Goal: Find specific page/section: Find specific page/section

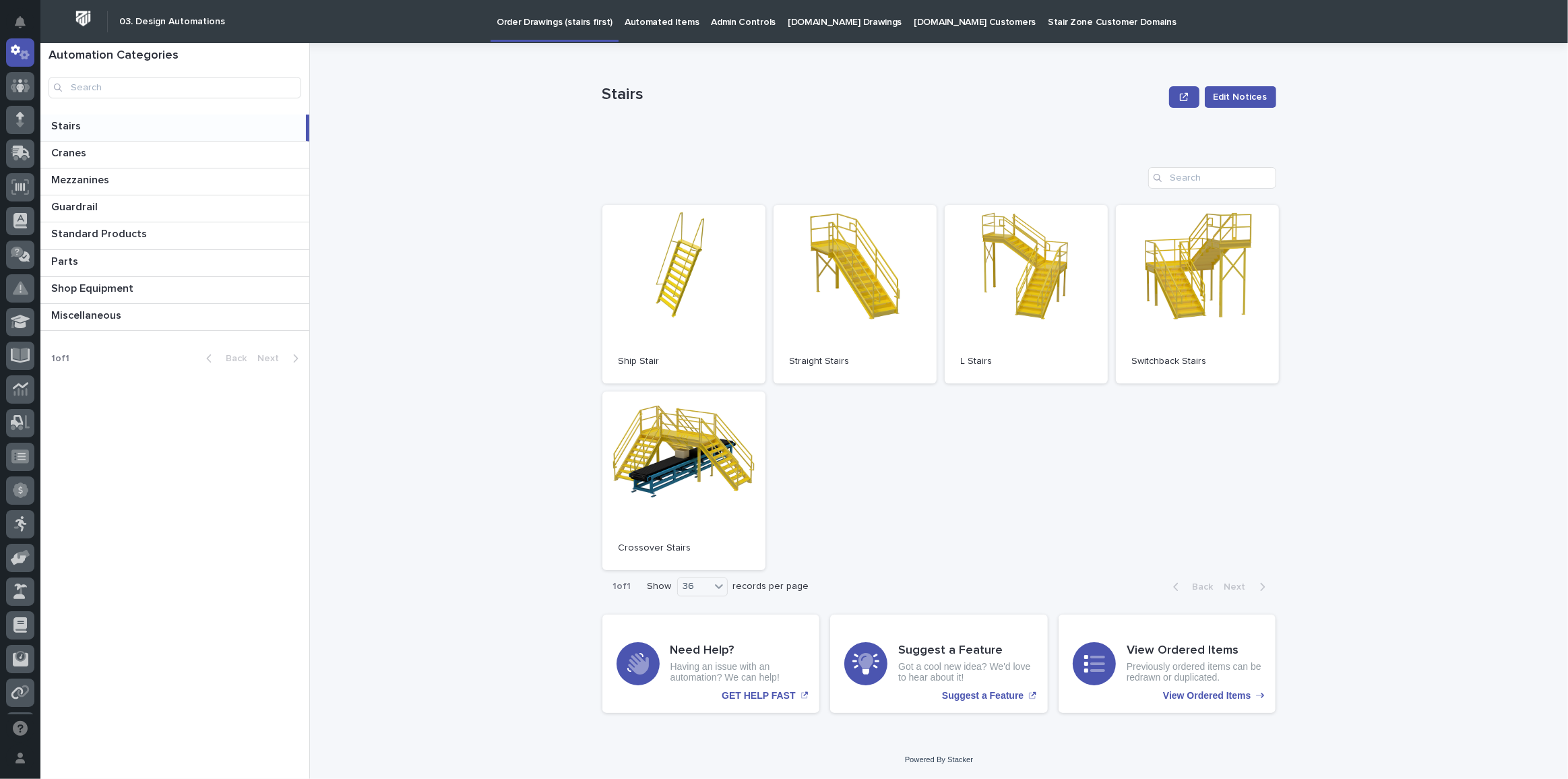
click at [91, 123] on p at bounding box center [176, 126] width 249 height 13
click at [83, 260] on p at bounding box center [178, 262] width 253 height 13
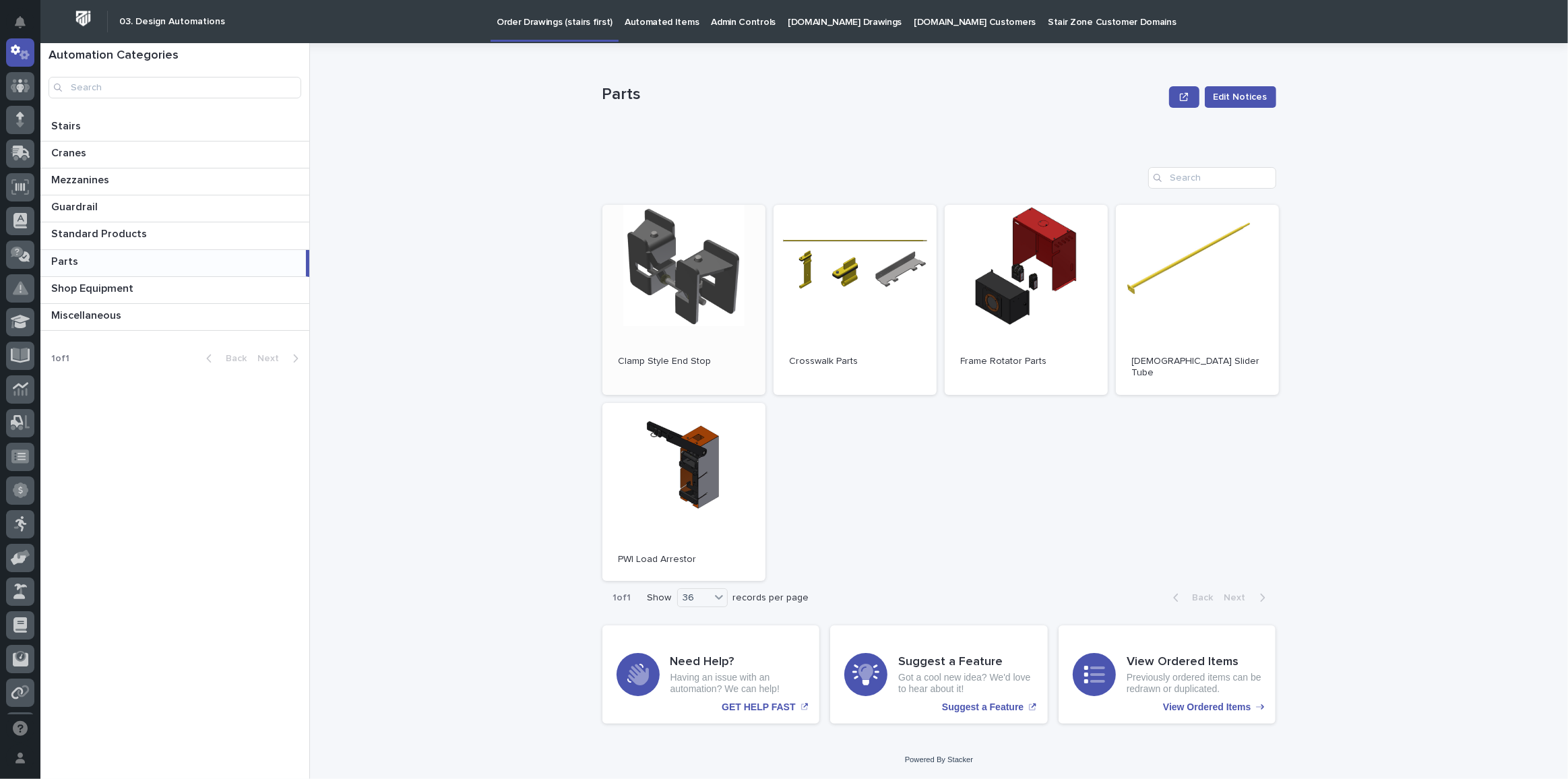
click at [638, 300] on link "Open" at bounding box center [684, 300] width 163 height 190
click at [70, 124] on p "Stairs" at bounding box center [67, 125] width 33 height 15
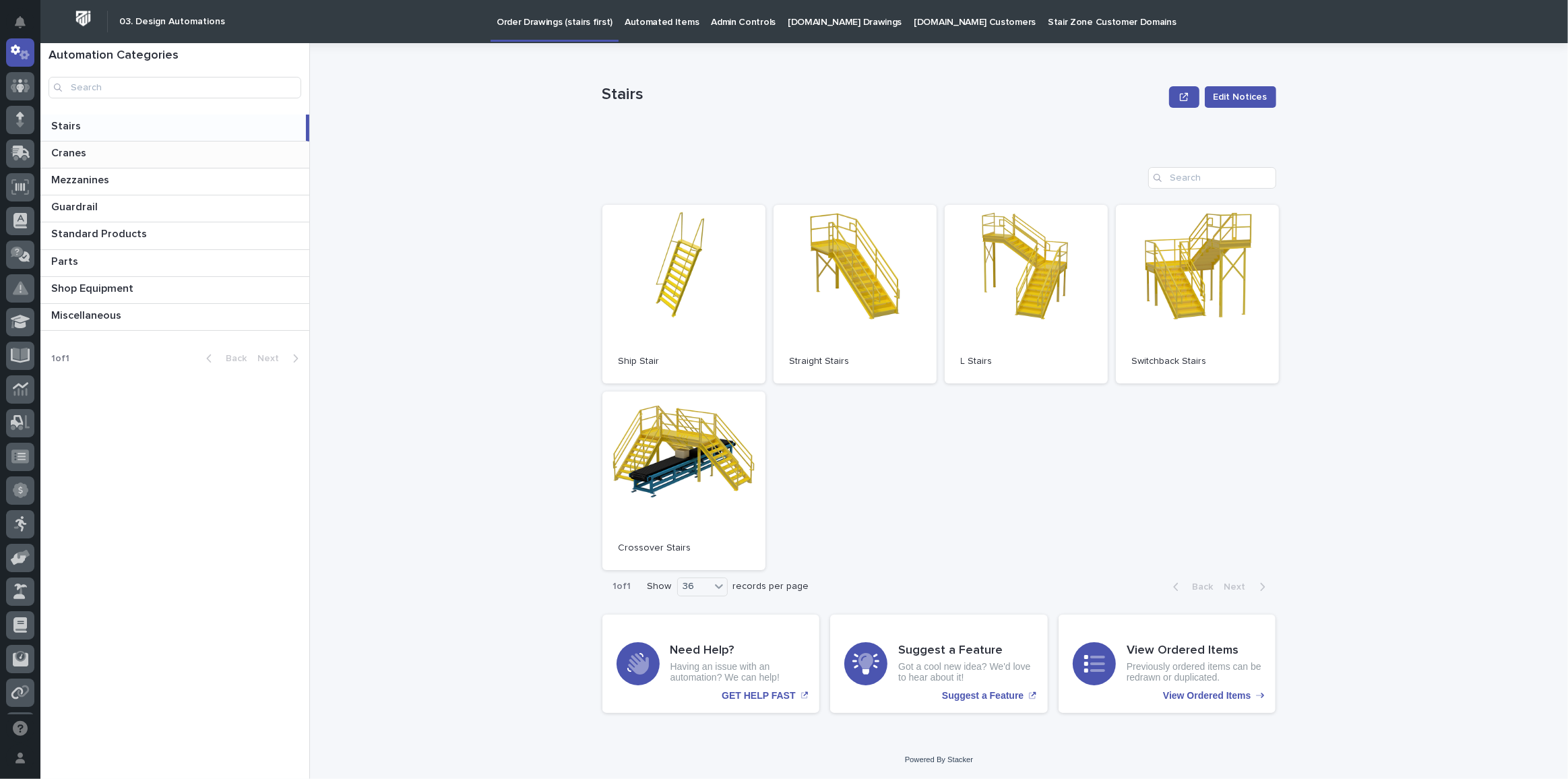
click at [108, 144] on div "Cranes Cranes" at bounding box center [174, 155] width 269 height 26
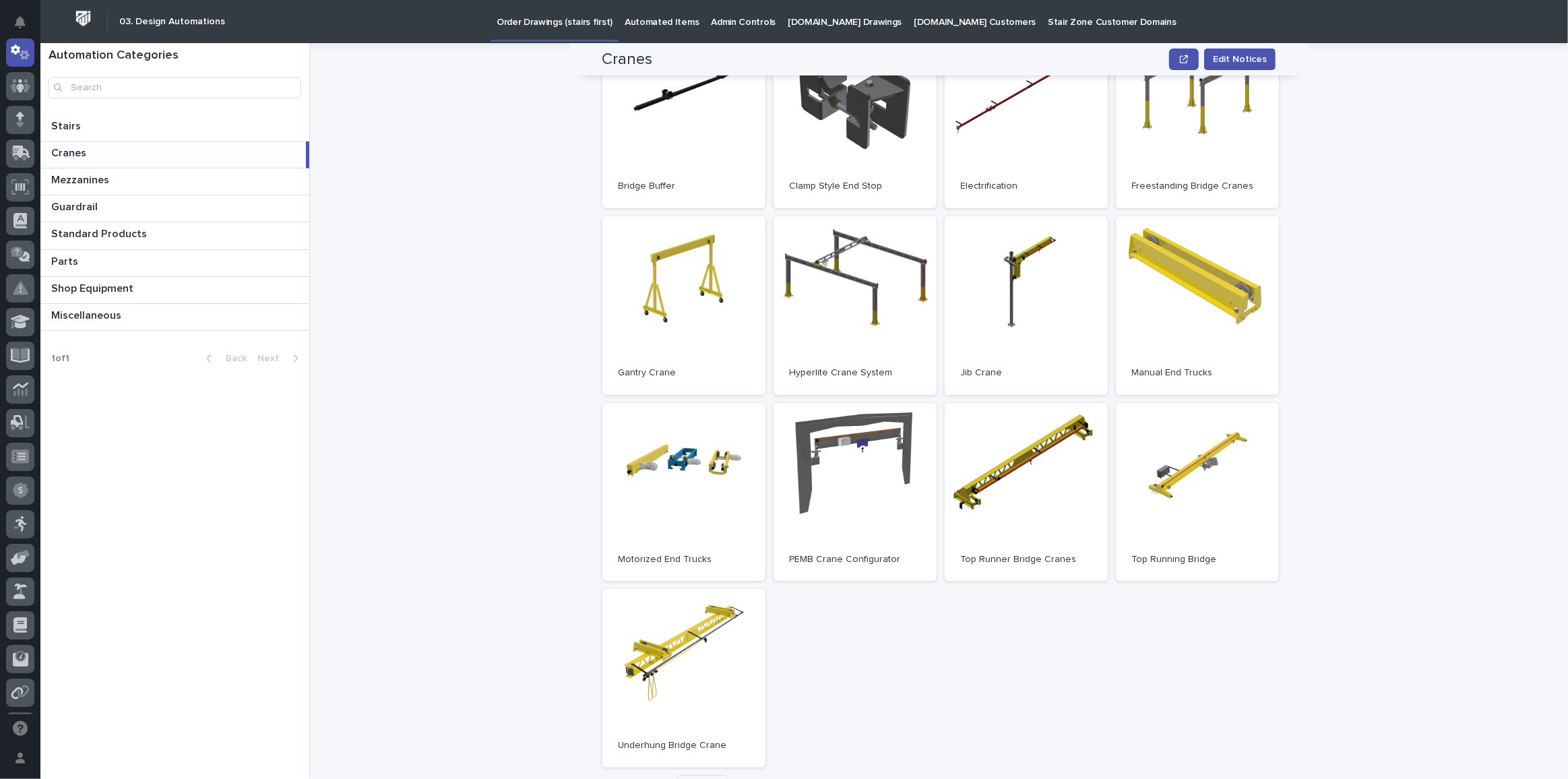
scroll to position [110, 0]
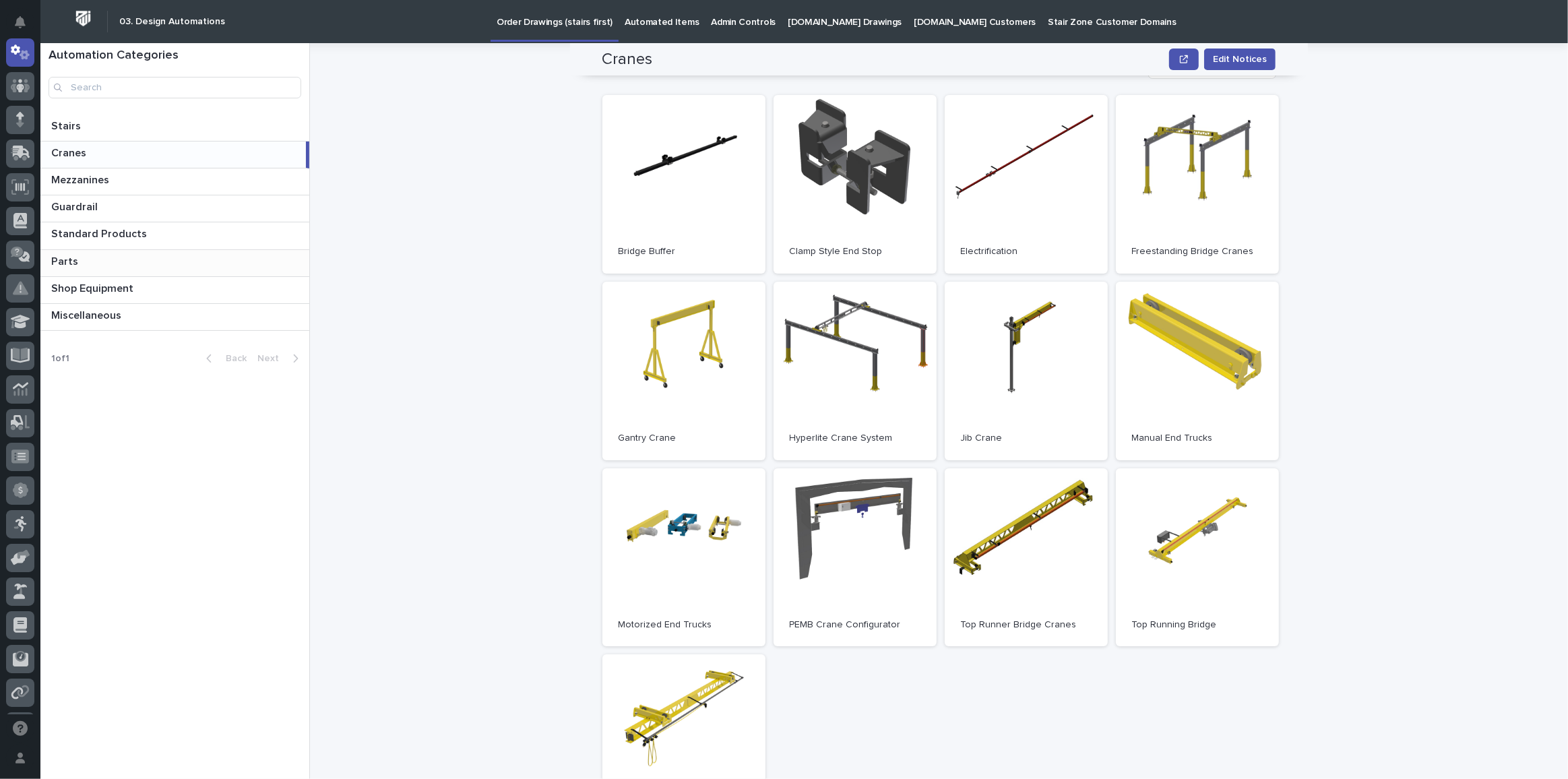
click at [74, 263] on p "Parts" at bounding box center [66, 261] width 30 height 15
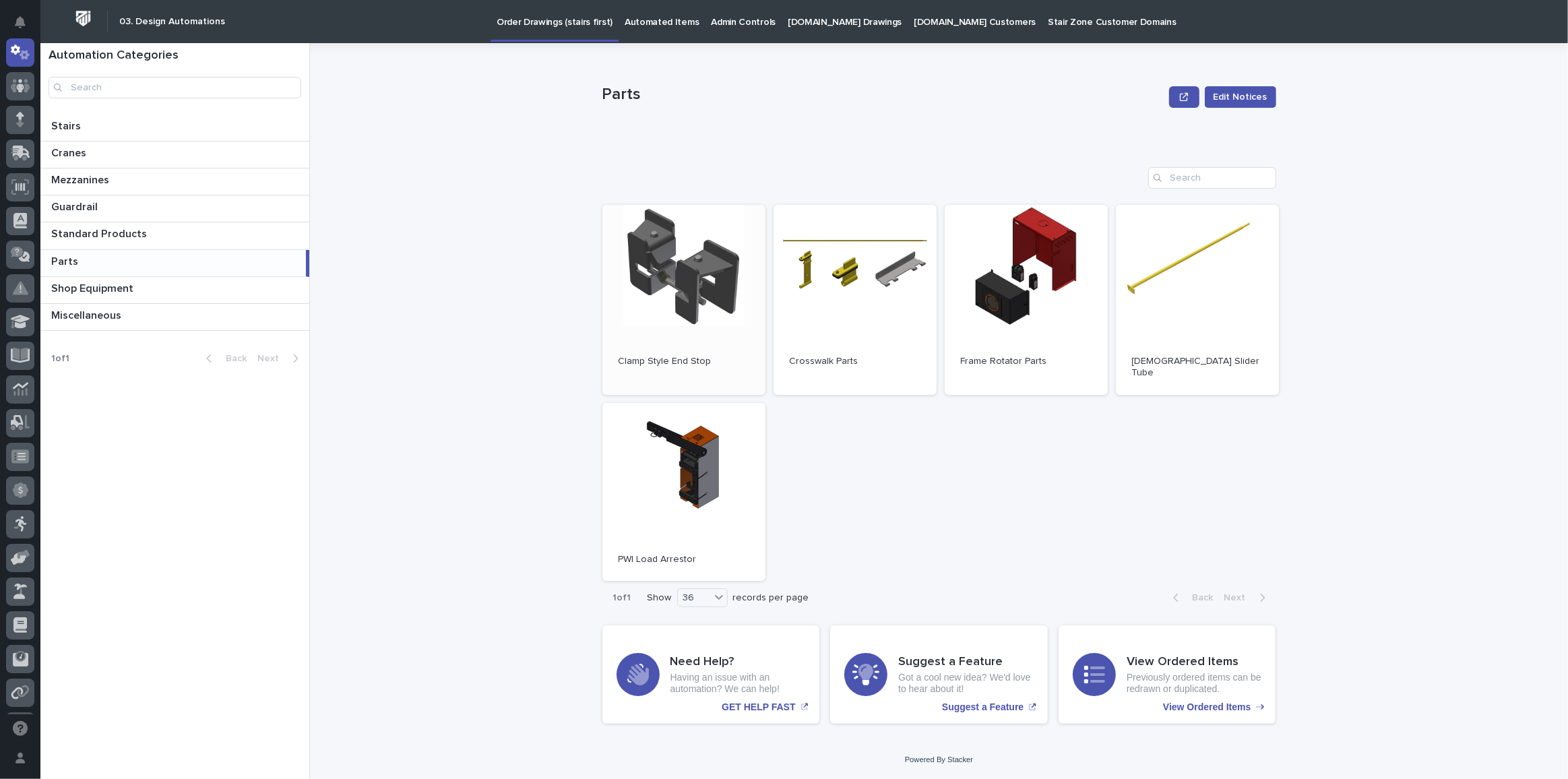
click at [694, 301] on link "Open" at bounding box center [684, 300] width 163 height 190
click at [93, 289] on p "Shop Equipment" at bounding box center [94, 287] width 85 height 15
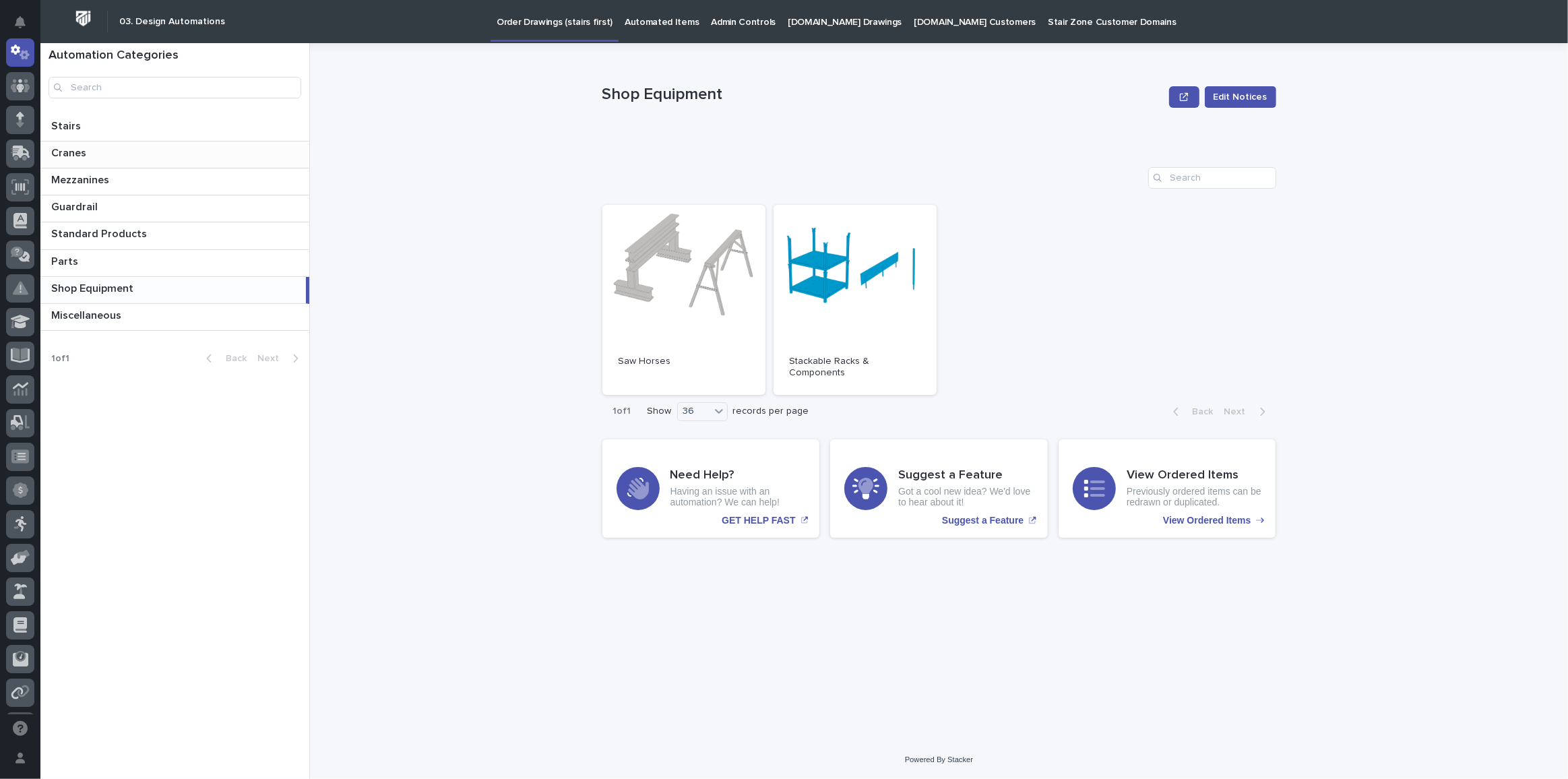
click at [84, 162] on div "Cranes Cranes" at bounding box center [174, 155] width 269 height 26
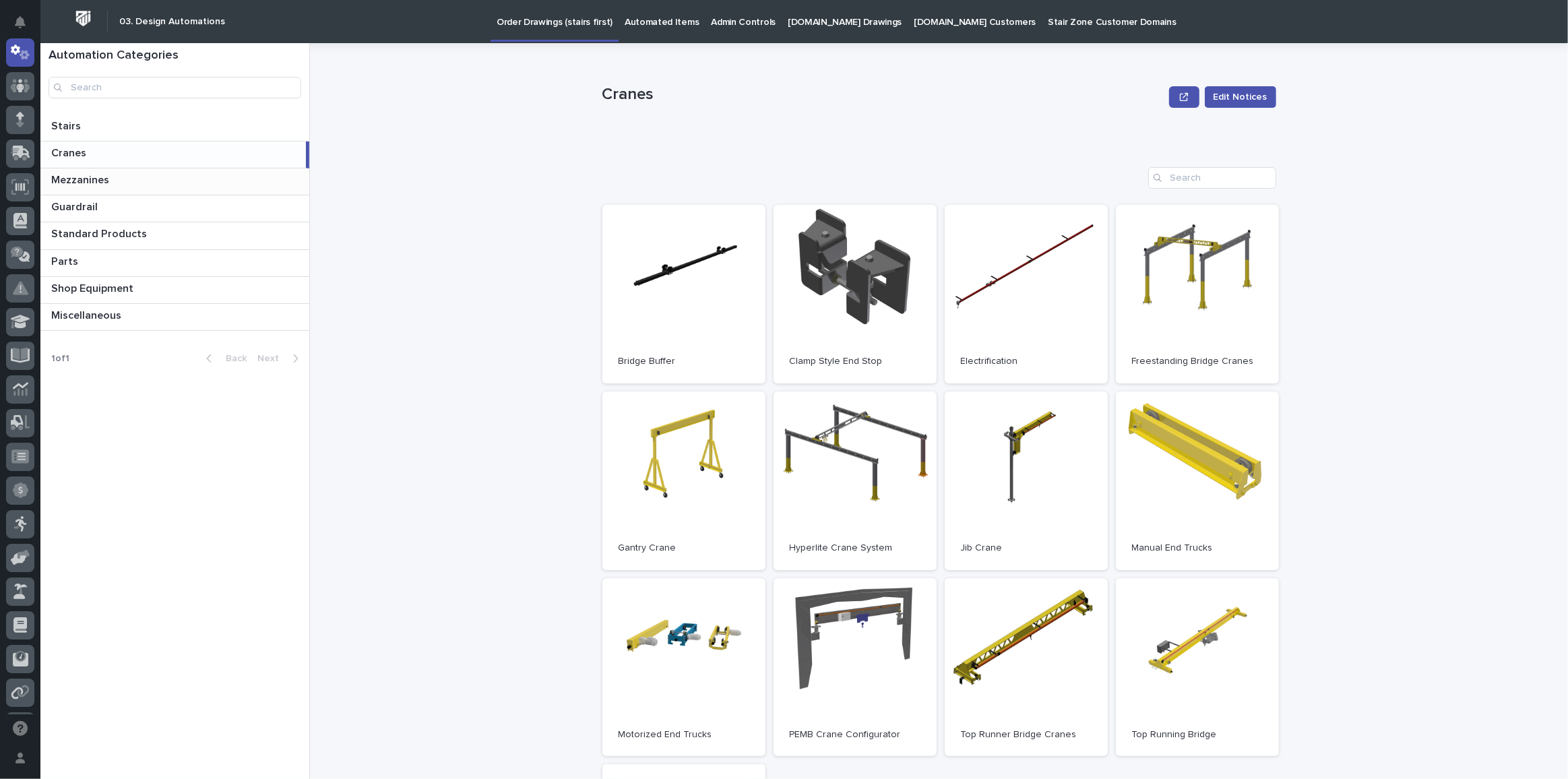
click at [78, 181] on p "Mezzanines" at bounding box center [81, 179] width 60 height 15
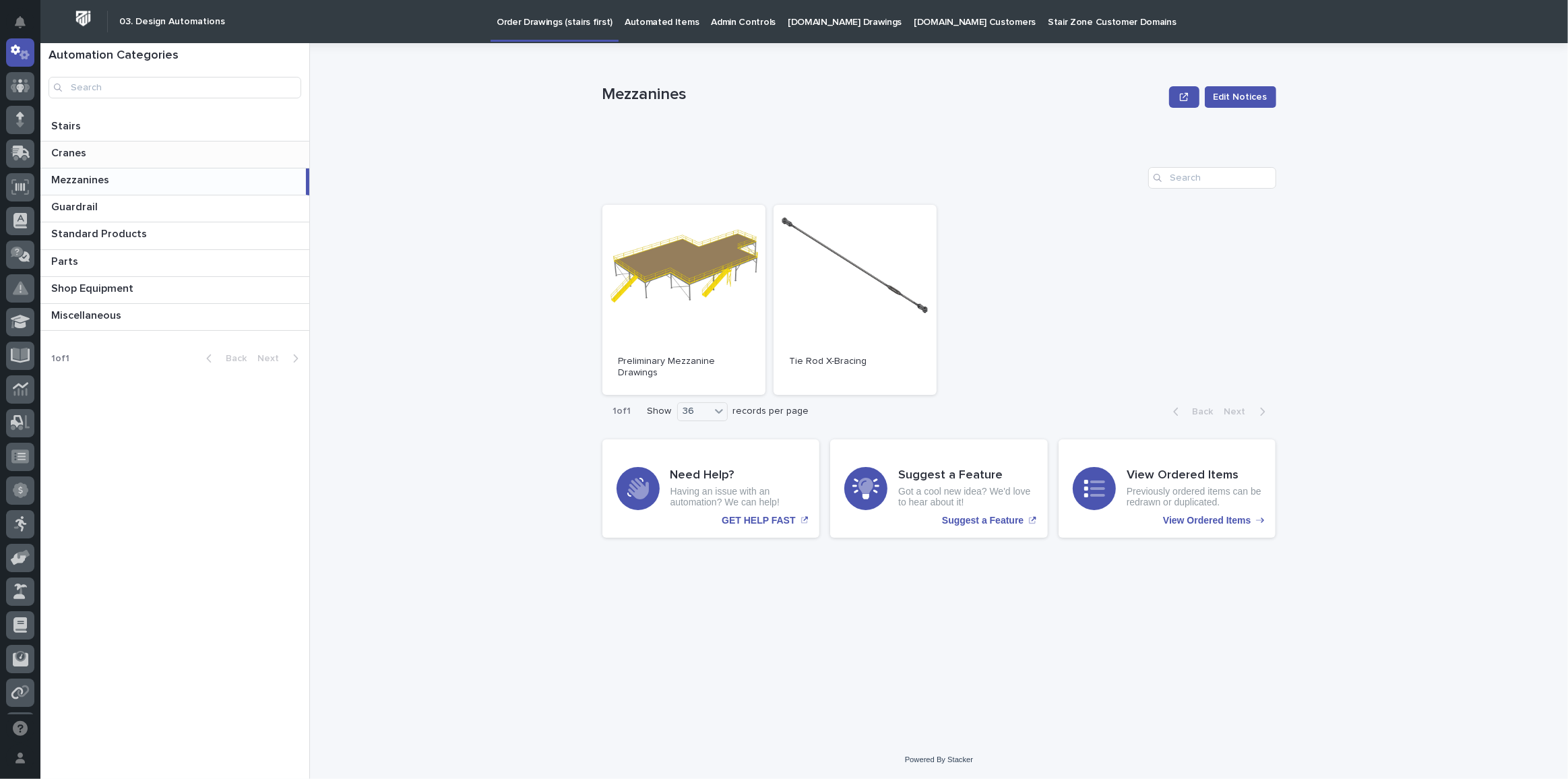
click at [132, 156] on p at bounding box center [178, 153] width 253 height 13
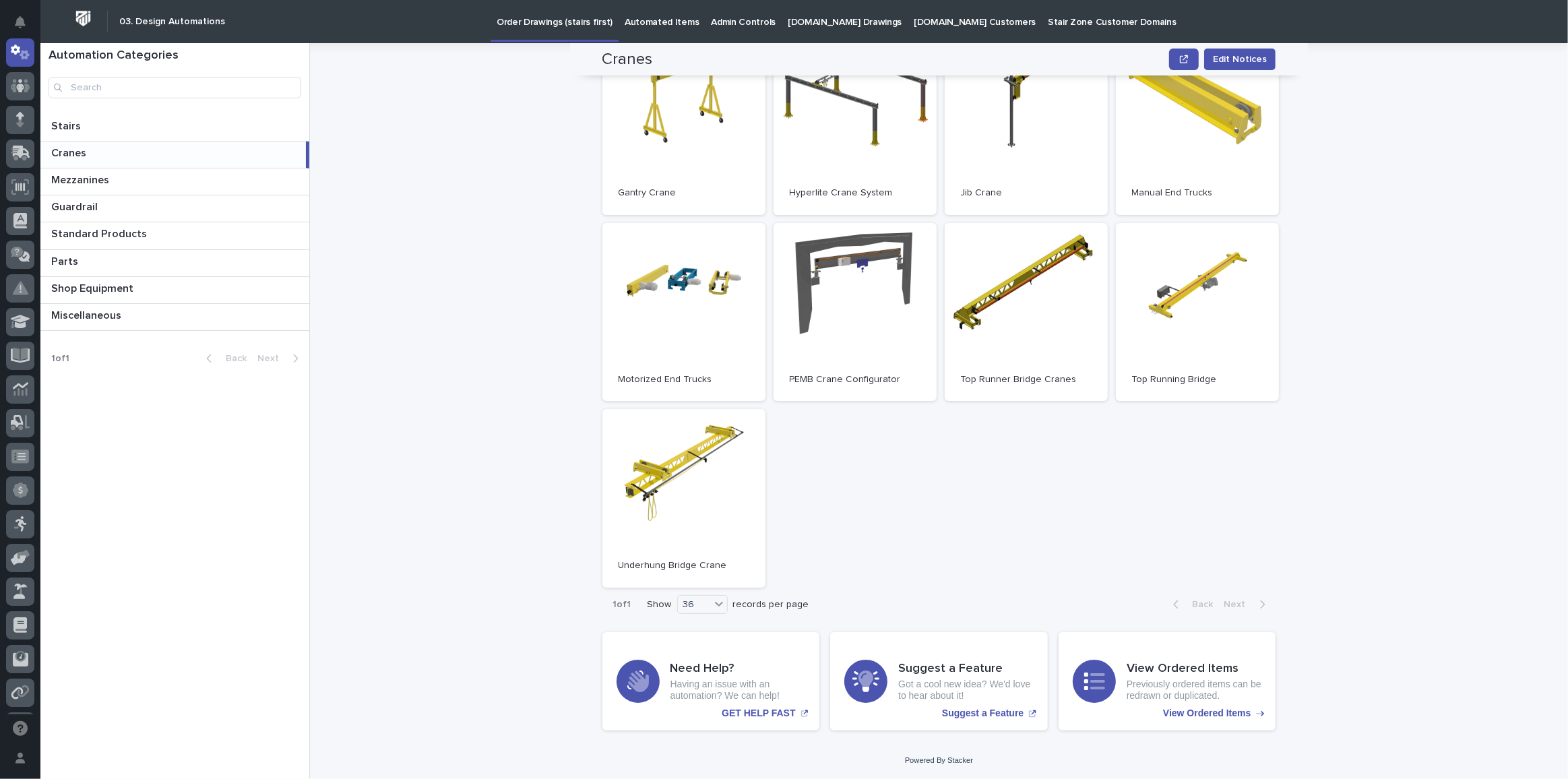
scroll to position [49, 0]
